Goal: Information Seeking & Learning: Compare options

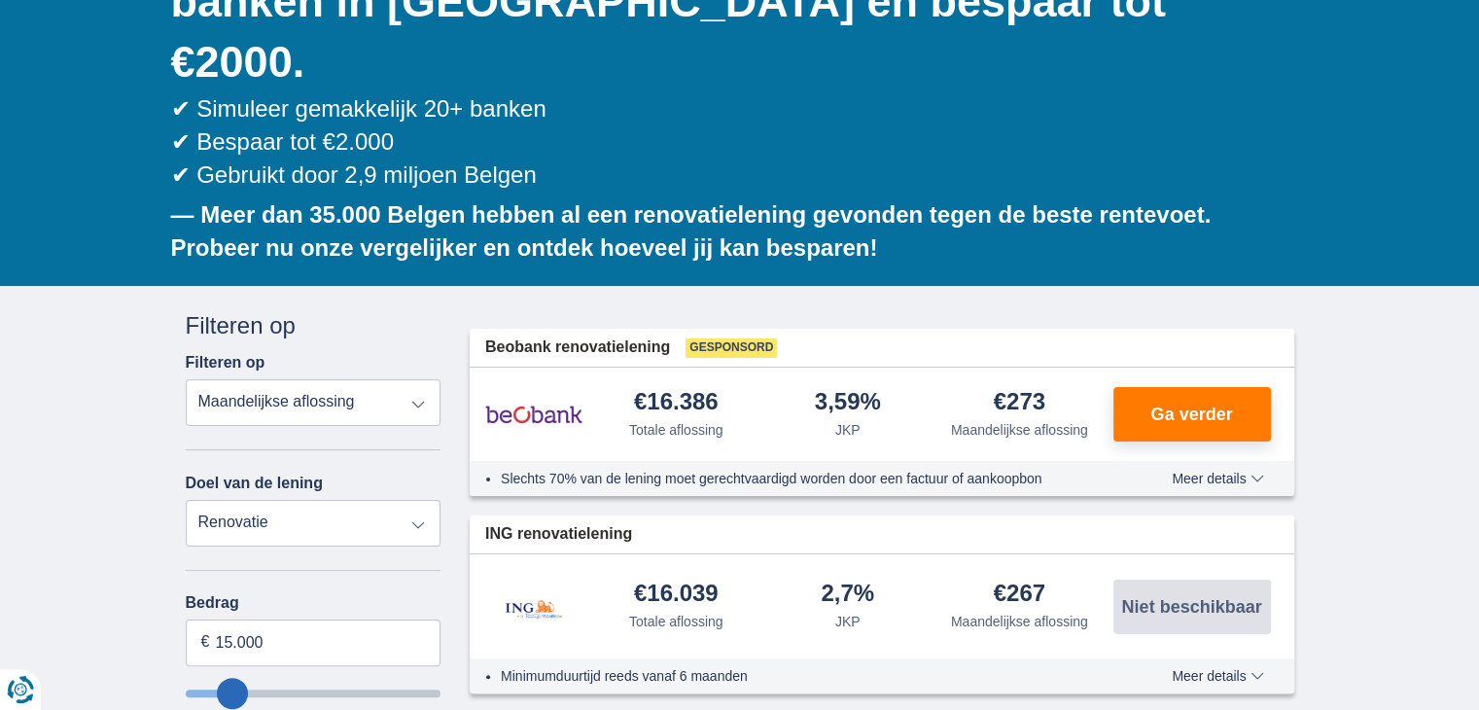
click at [416, 379] on select "Totale aflossing JKP Maandelijkse aflossing" at bounding box center [314, 402] width 256 height 47
click at [186, 379] on select "Totale aflossing JKP Maandelijkse aflossing" at bounding box center [314, 402] width 256 height 47
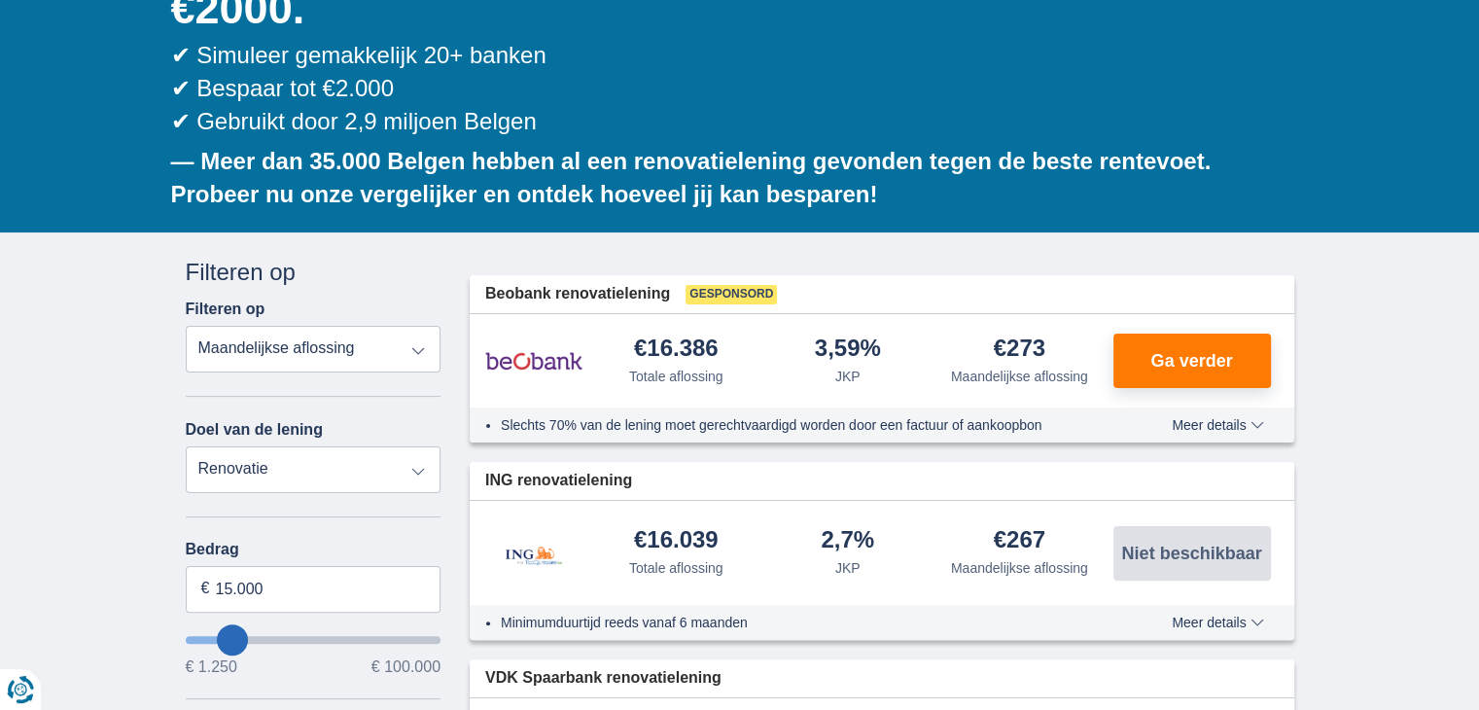
scroll to position [389, 0]
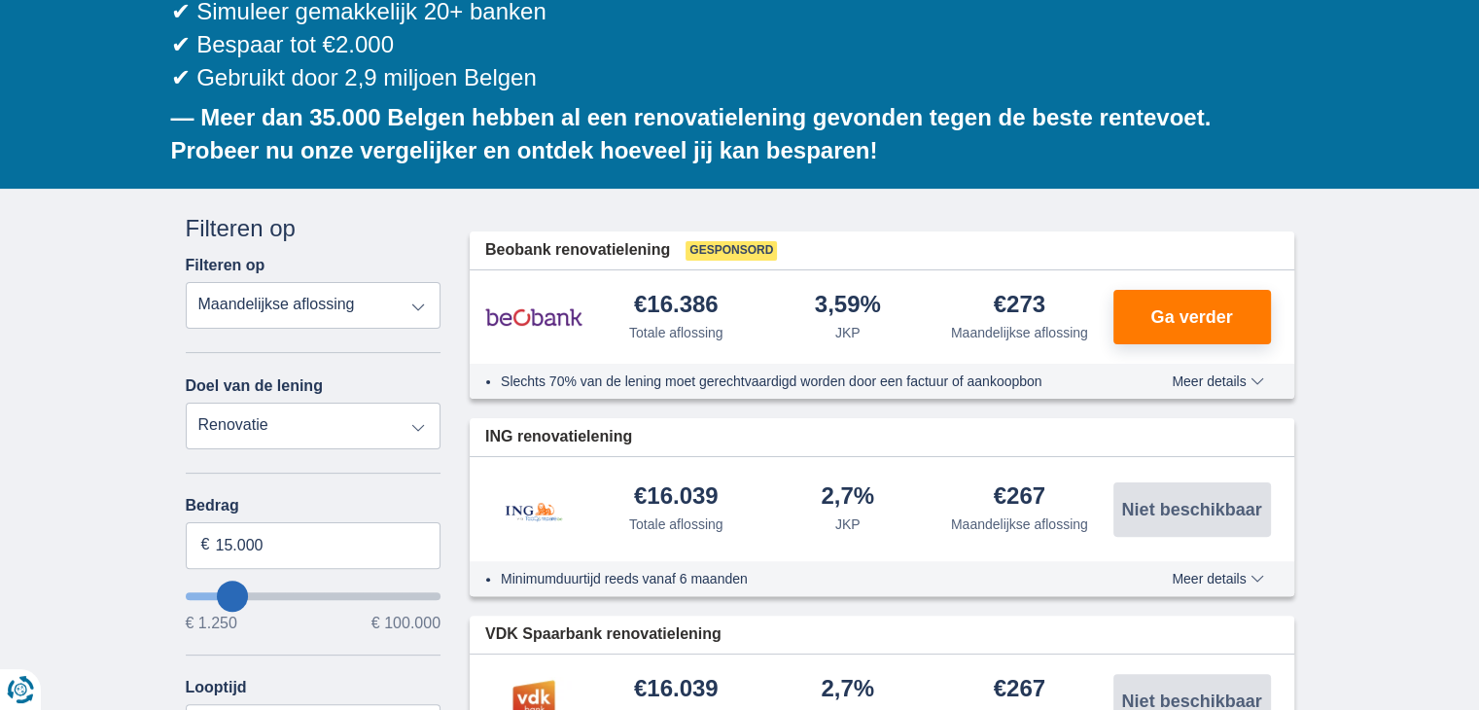
type input "21250"
type input "21.250"
select select "120"
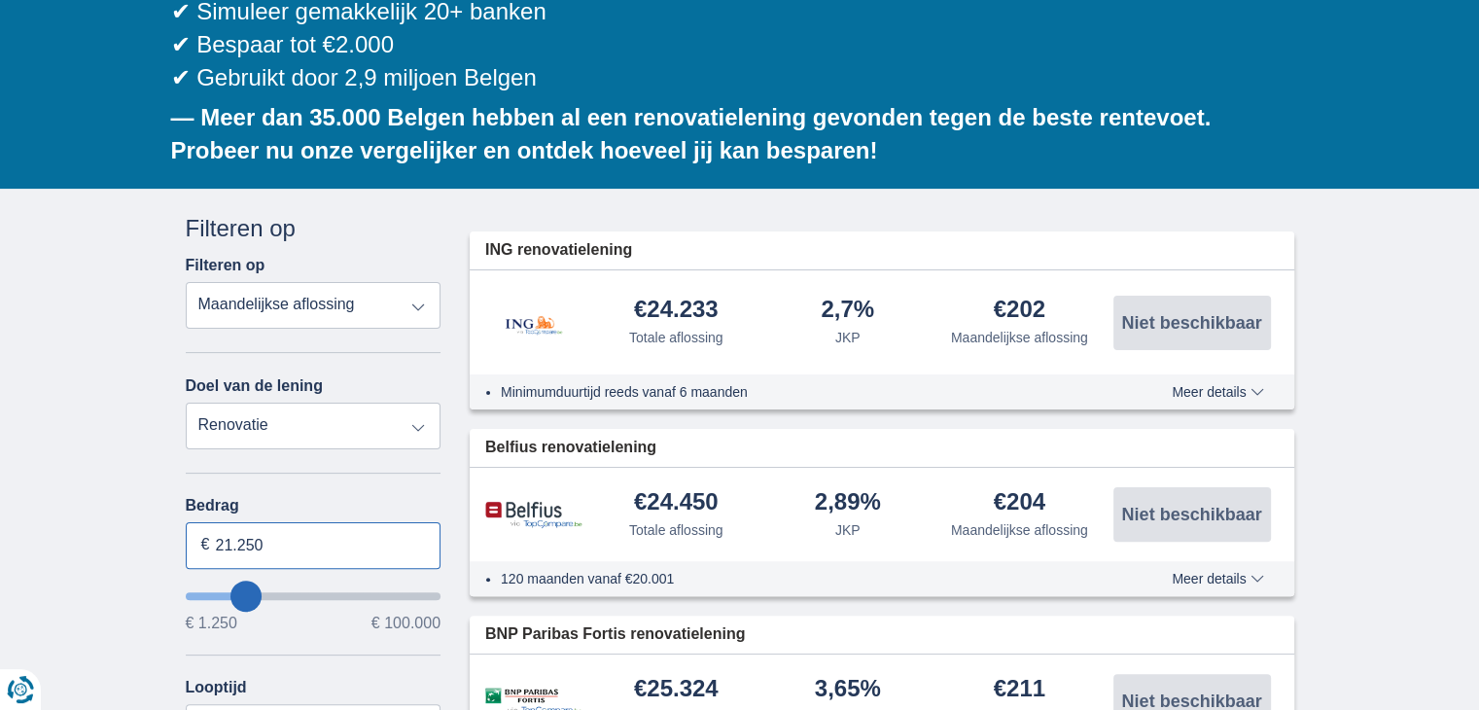
drag, startPoint x: 296, startPoint y: 480, endPoint x: 105, endPoint y: 462, distance: 191.5
type input "26.500"
type input "26250"
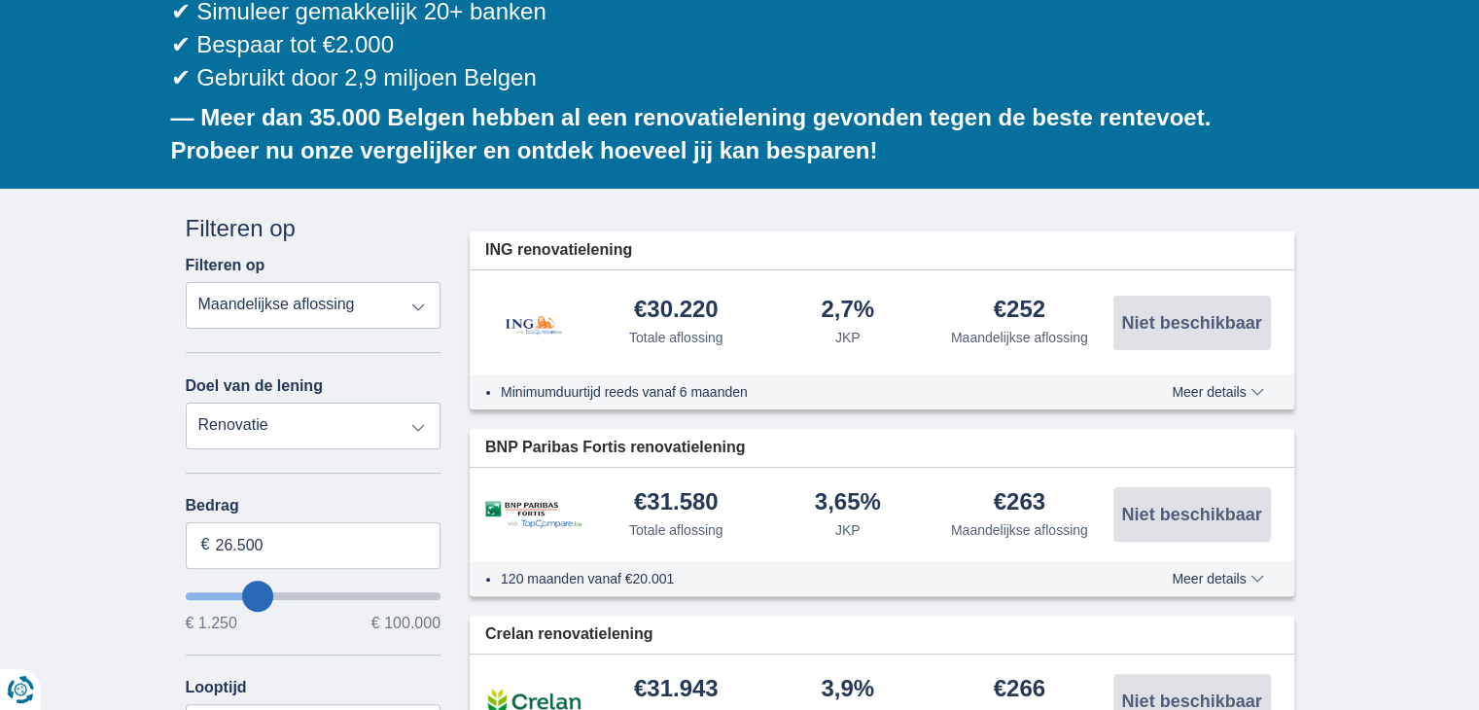
click at [1244, 572] on span "Meer details" at bounding box center [1217, 579] width 91 height 14
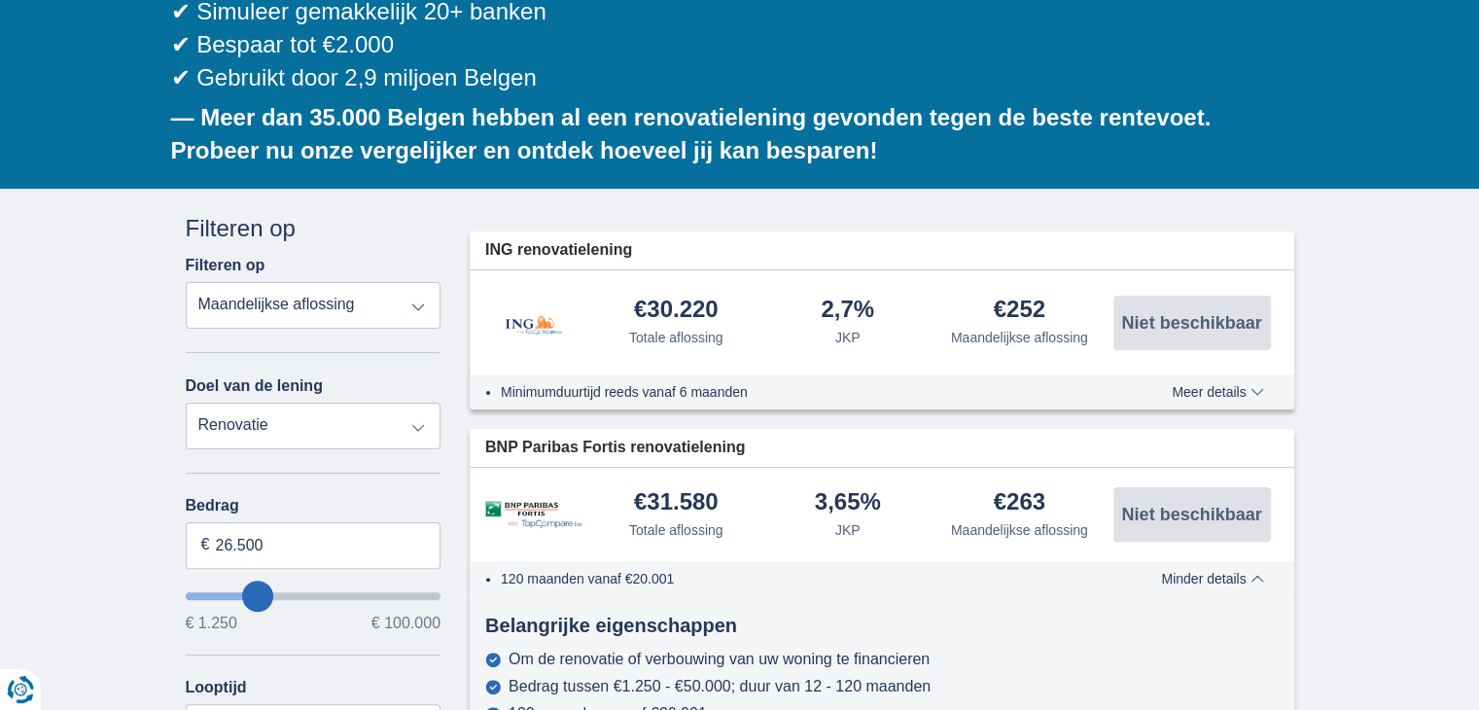
click at [1006, 298] on div "€252" at bounding box center [1020, 311] width 52 height 26
click at [1039, 292] on div "€30.220 Totale aflossing 2,7% JKP" at bounding box center [882, 322] width 825 height 104
click at [1032, 328] on div "Maandelijkse aflossing" at bounding box center [1019, 337] width 137 height 19
click at [1234, 374] on div "Minimumduurtijd reeds vanaf 6 maanden Meer details Minder details" at bounding box center [882, 391] width 825 height 35
